Goal: Task Accomplishment & Management: Complete application form

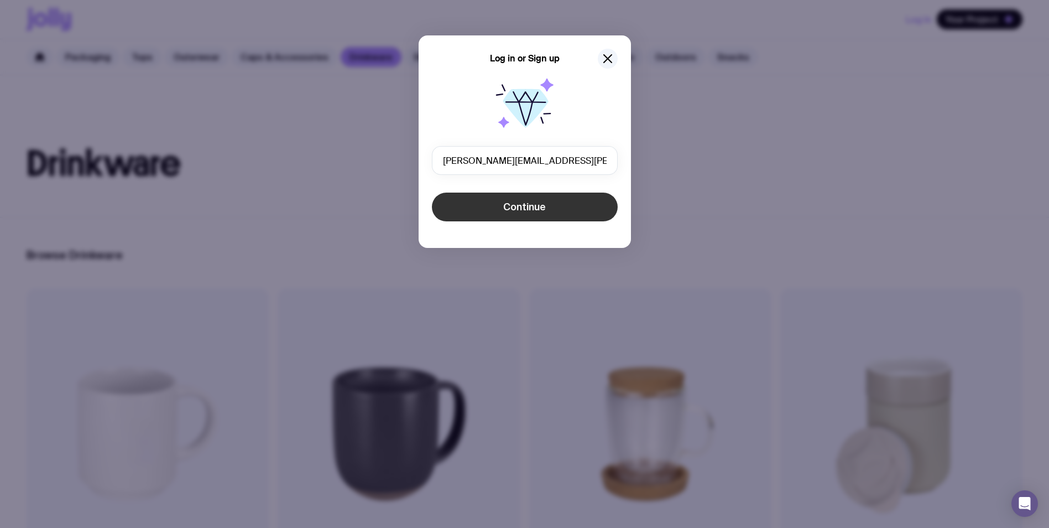
click at [500, 207] on button "Continue" at bounding box center [525, 206] width 186 height 29
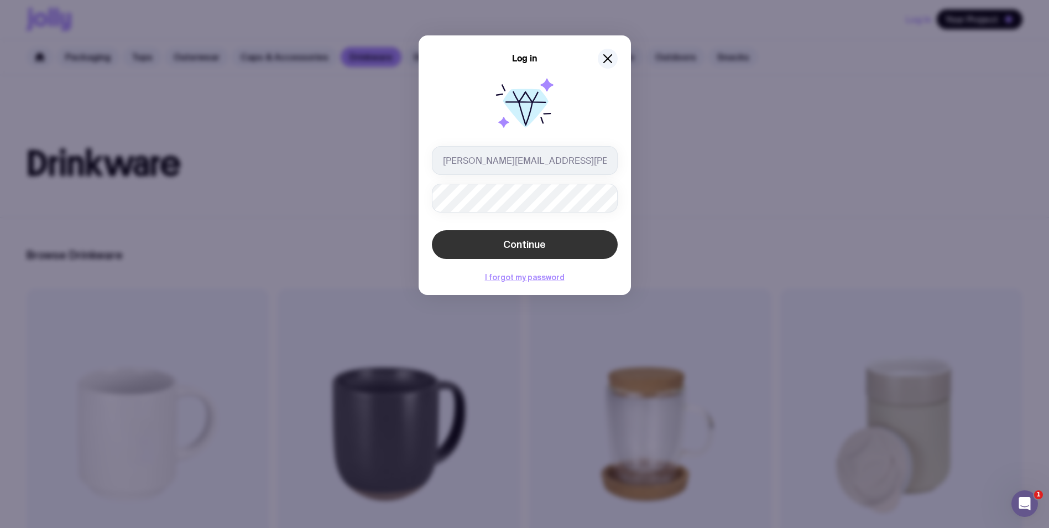
click at [442, 249] on button "Continue" at bounding box center [525, 244] width 186 height 29
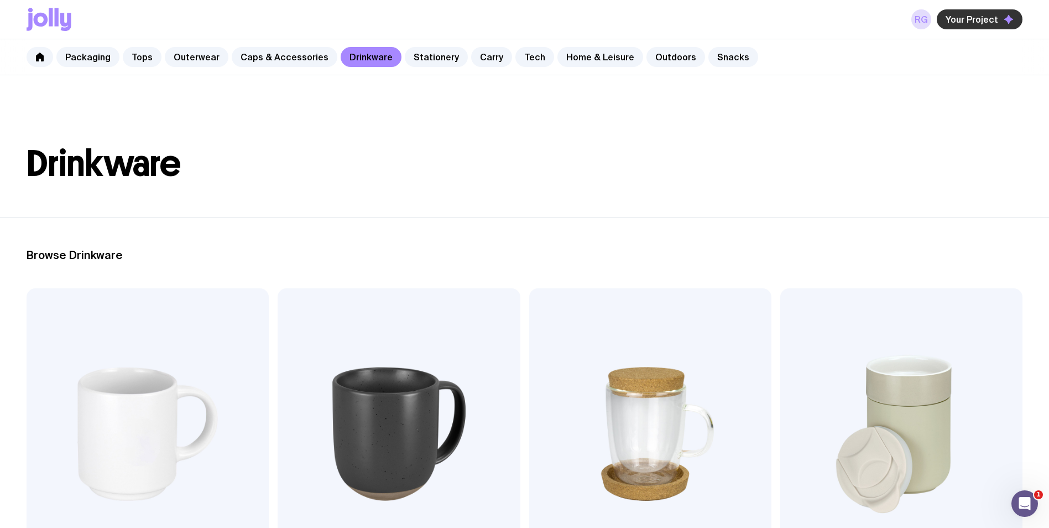
click at [947, 20] on button "Your Project" at bounding box center [980, 19] width 86 height 20
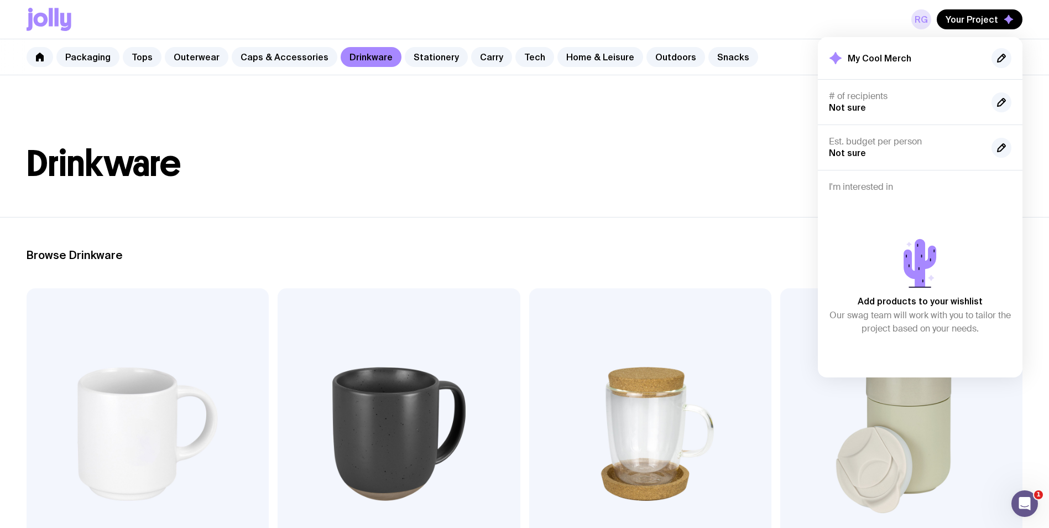
click at [923, 23] on link "RG" at bounding box center [922, 19] width 20 height 20
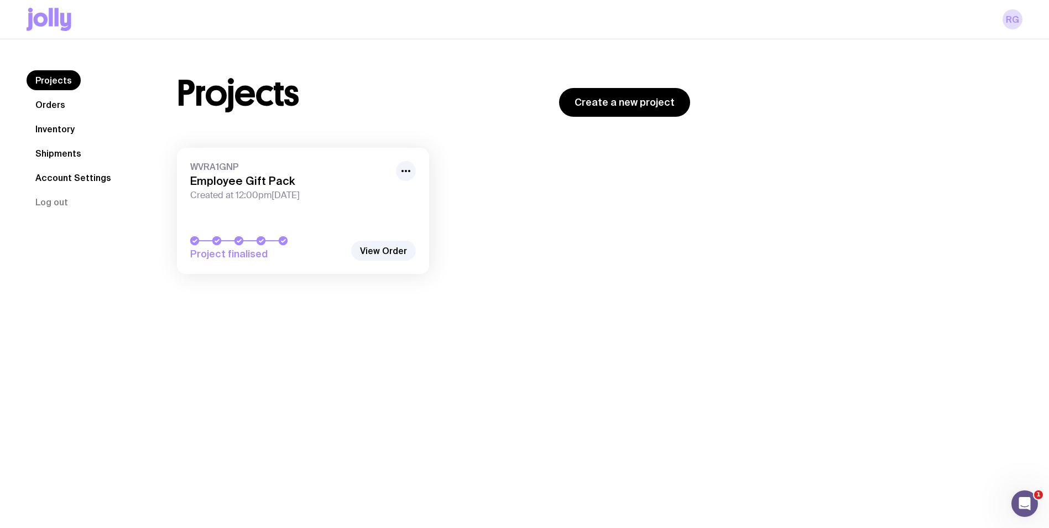
click at [65, 133] on link "Inventory" at bounding box center [55, 129] width 57 height 20
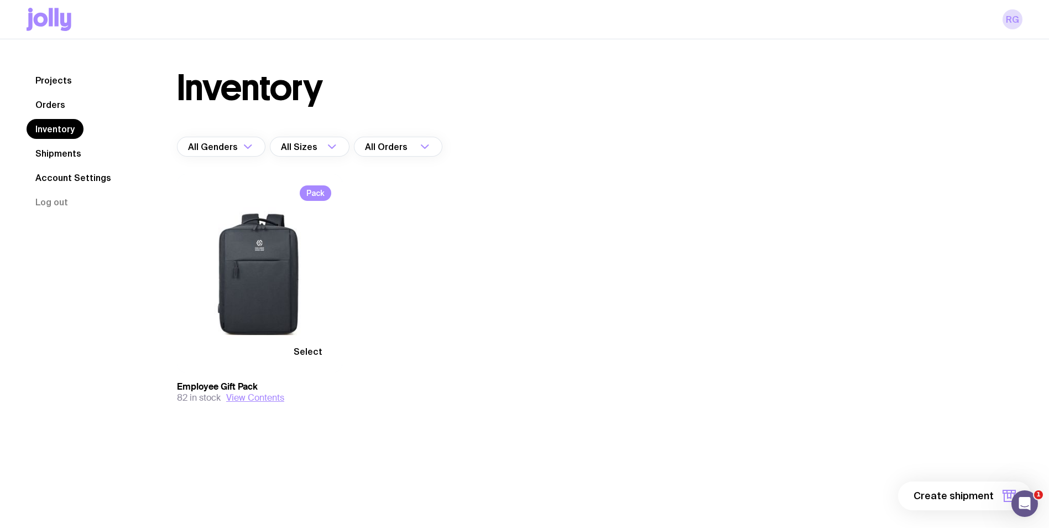
click at [305, 348] on span "Select" at bounding box center [308, 351] width 29 height 11
click at [0, 0] on input "Select" at bounding box center [0, 0] width 0 height 0
click at [988, 495] on span "1 item" at bounding box center [980, 495] width 28 height 13
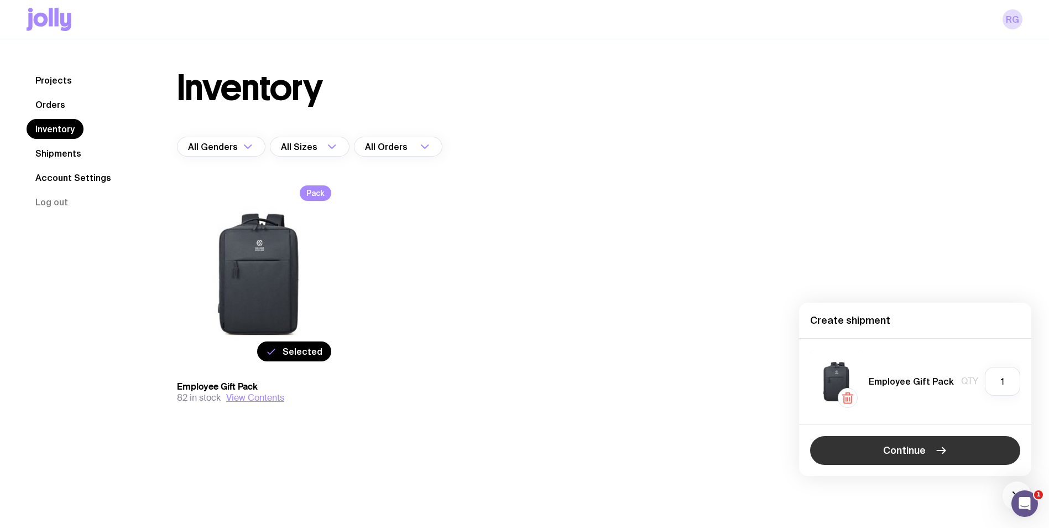
click at [930, 445] on button "Continue" at bounding box center [915, 450] width 210 height 29
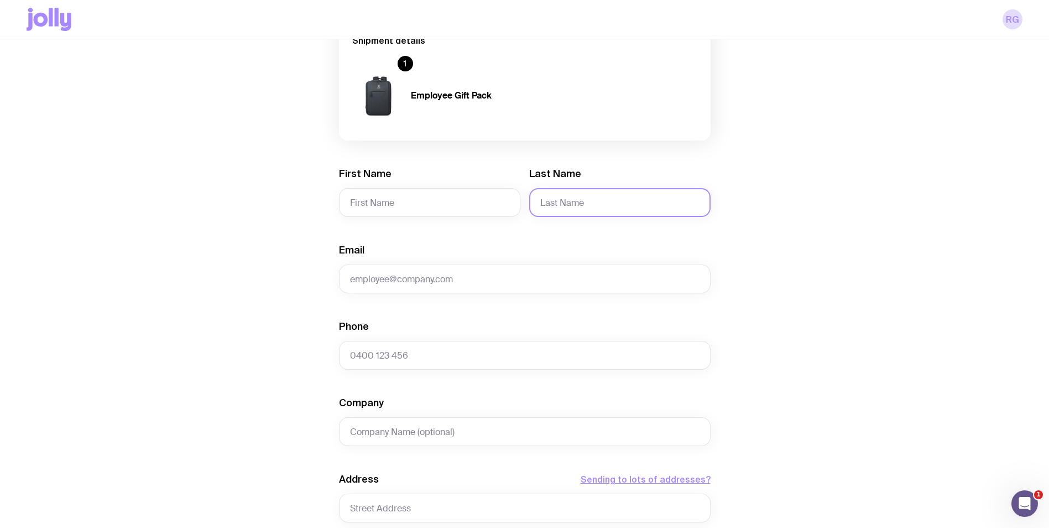
scroll to position [111, 0]
click at [384, 209] on input "First Name" at bounding box center [429, 201] width 181 height 29
click at [391, 203] on input "First Name" at bounding box center [429, 201] width 181 height 29
type input "[PERSON_NAME]"
type input "Adraktas"
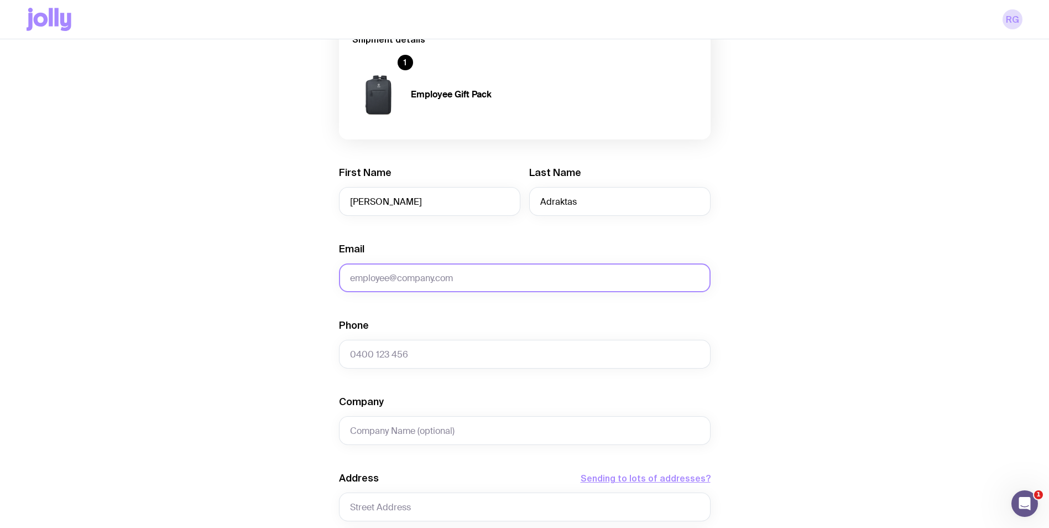
click at [497, 283] on input "Email" at bounding box center [525, 277] width 372 height 29
type input "[PERSON_NAME][EMAIL_ADDRESS][PERSON_NAME][DOMAIN_NAME]"
click at [446, 288] on input "[PERSON_NAME][EMAIL_ADDRESS][PERSON_NAME][DOMAIN_NAME]" at bounding box center [525, 277] width 372 height 29
click at [445, 288] on input "[PERSON_NAME][EMAIL_ADDRESS][PERSON_NAME][DOMAIN_NAME]" at bounding box center [525, 277] width 372 height 29
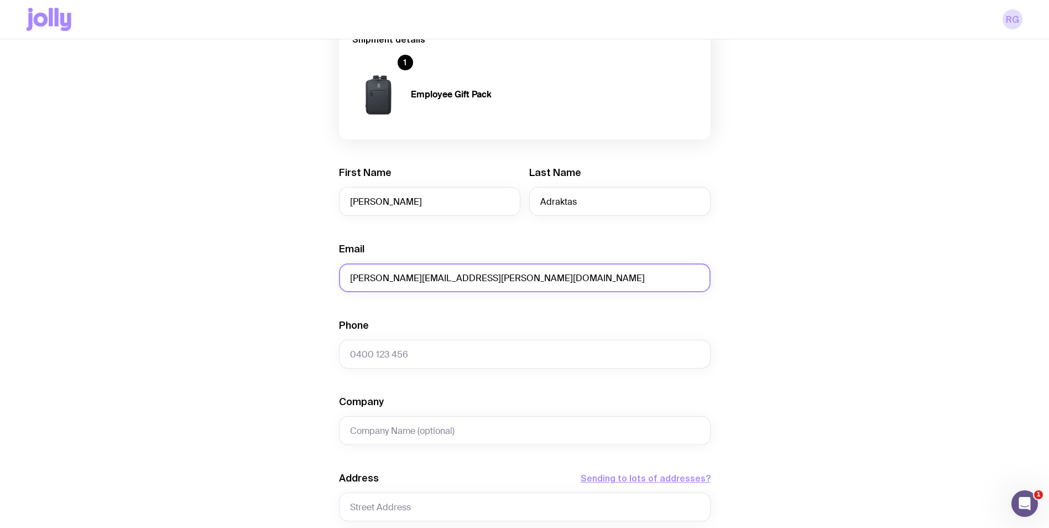
click at [445, 288] on input "[PERSON_NAME][EMAIL_ADDRESS][PERSON_NAME][DOMAIN_NAME]" at bounding box center [525, 277] width 372 height 29
click at [444, 283] on input "[PERSON_NAME][EMAIL_ADDRESS][PERSON_NAME][DOMAIN_NAME]" at bounding box center [525, 277] width 372 height 29
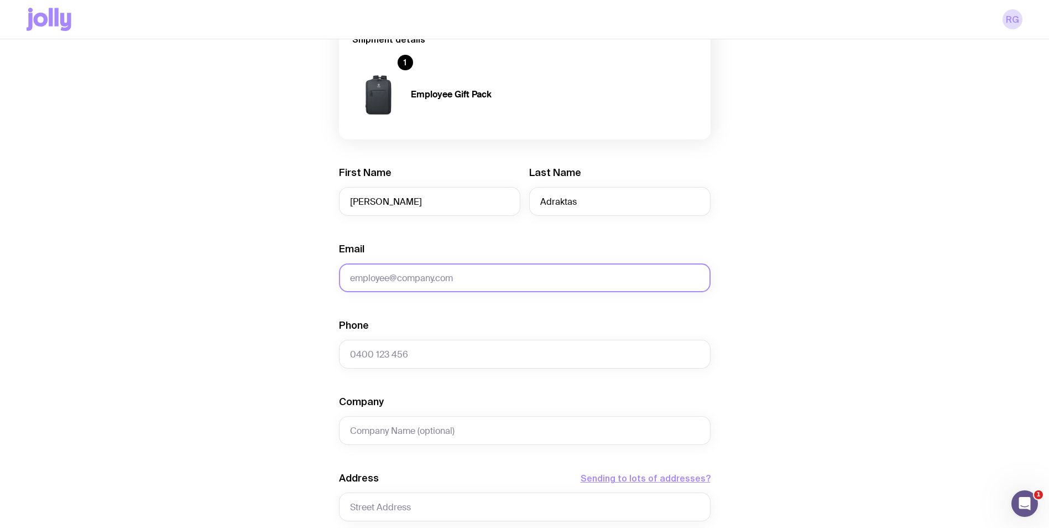
click at [446, 279] on input "Email" at bounding box center [525, 277] width 372 height 29
type input "[PERSON_NAME][EMAIL_ADDRESS][PERSON_NAME][PERSON_NAME][DOMAIN_NAME]"
type input "0426264589"
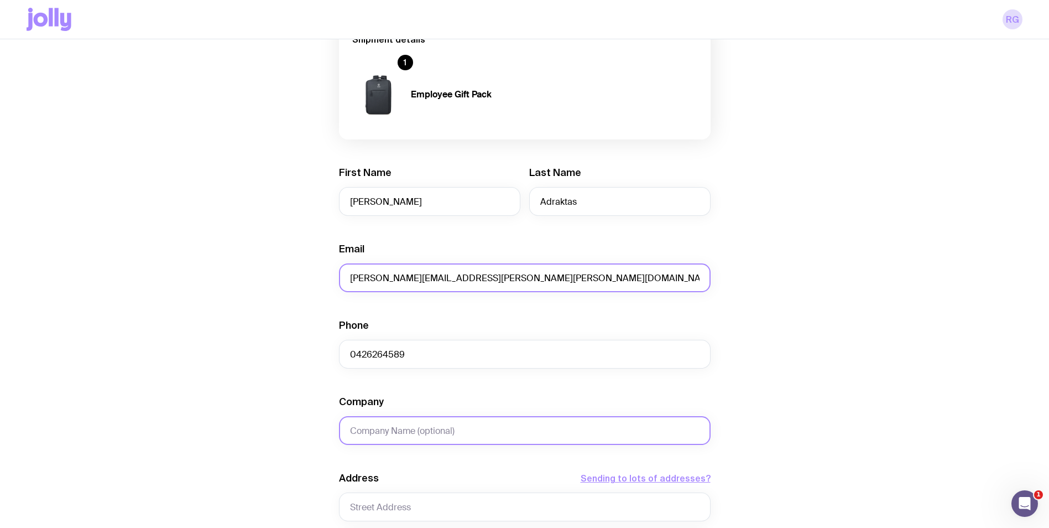
type input "Challenger Services Group"
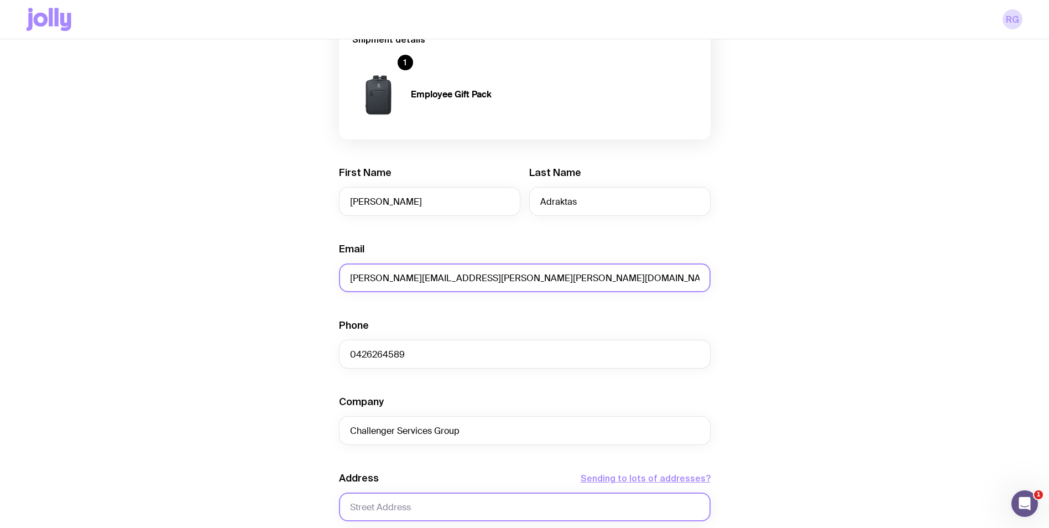
type input "[STREET_ADDRESS][PERSON_NAME]"
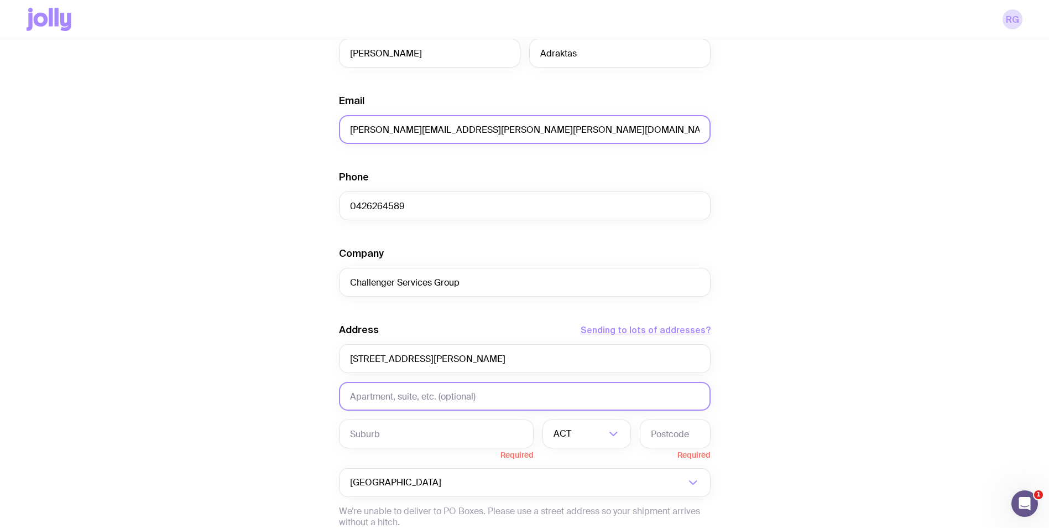
scroll to position [277, 0]
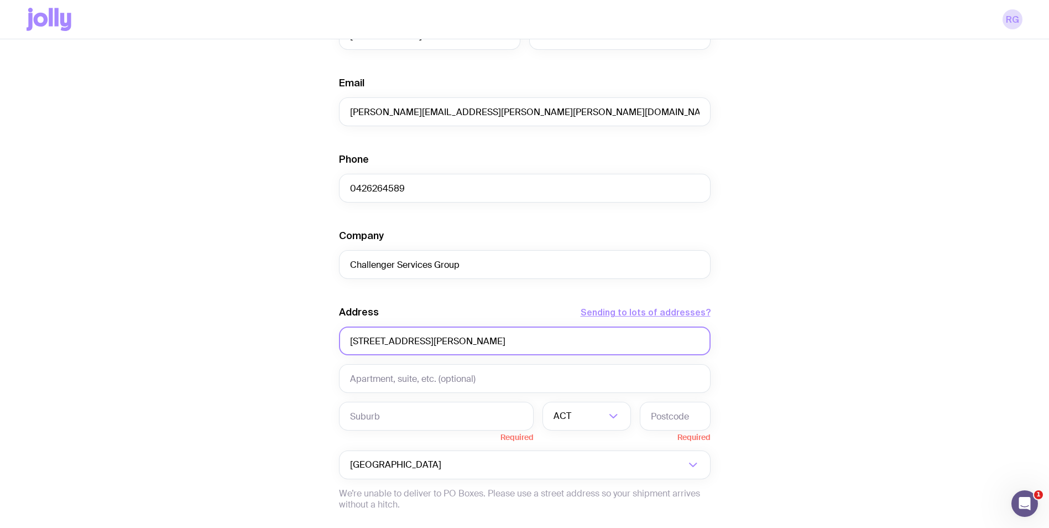
click at [535, 338] on input "[STREET_ADDRESS][PERSON_NAME]" at bounding box center [525, 340] width 372 height 29
type input "[STREET_ADDRESS]"
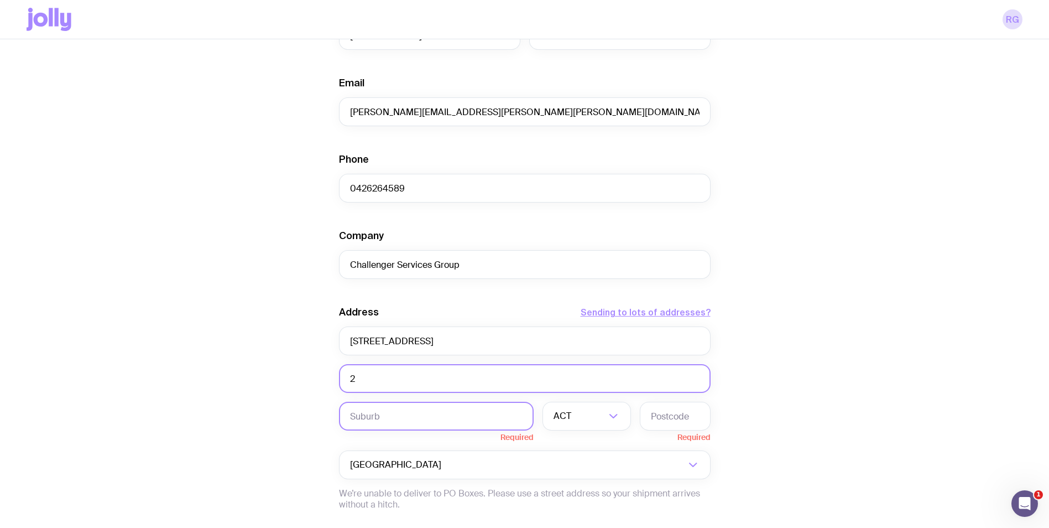
type input "2"
click at [494, 416] on input "text" at bounding box center [436, 416] width 195 height 29
click at [499, 411] on input "Po" at bounding box center [436, 416] width 195 height 29
type input "[GEOGRAPHIC_DATA]"
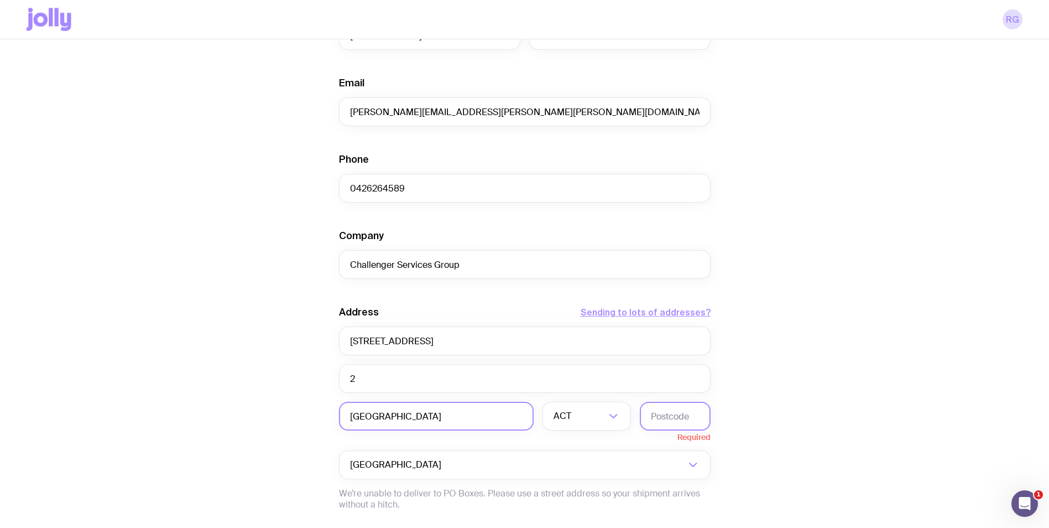
type input "3207"
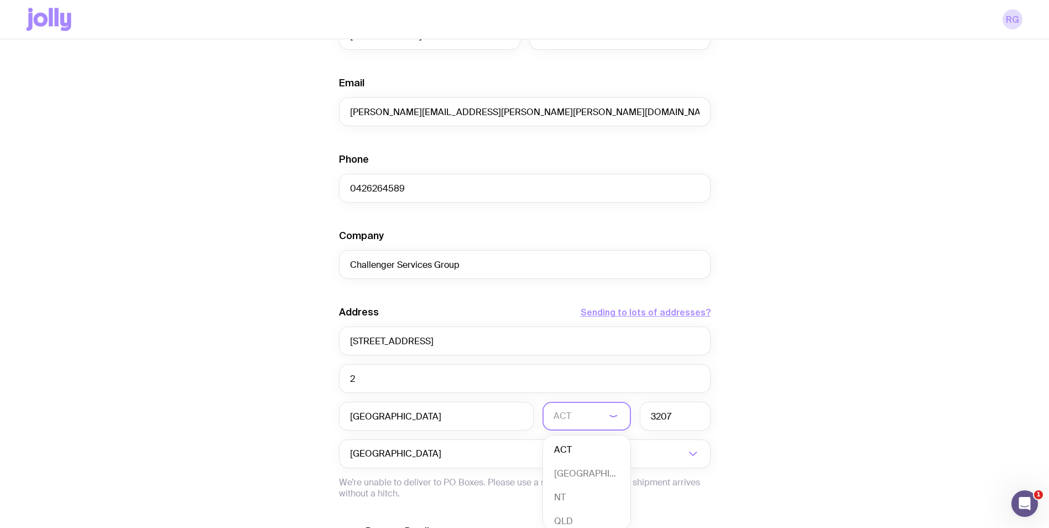
click at [584, 414] on input "Search for option" at bounding box center [580, 416] width 52 height 29
click at [577, 484] on li "VIC" at bounding box center [586, 491] width 87 height 24
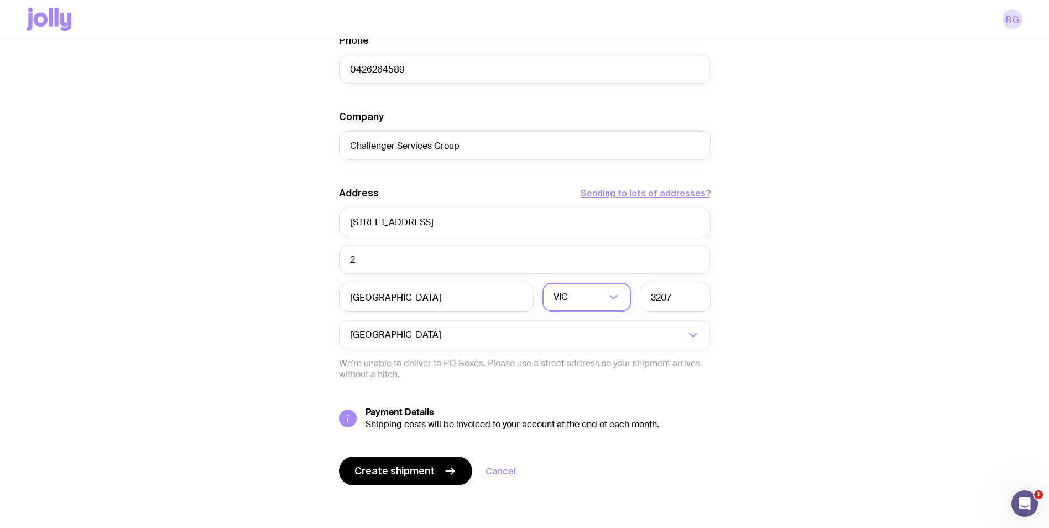
scroll to position [397, 0]
click at [400, 476] on button "Create shipment" at bounding box center [405, 469] width 133 height 29
